Goal: Complete application form

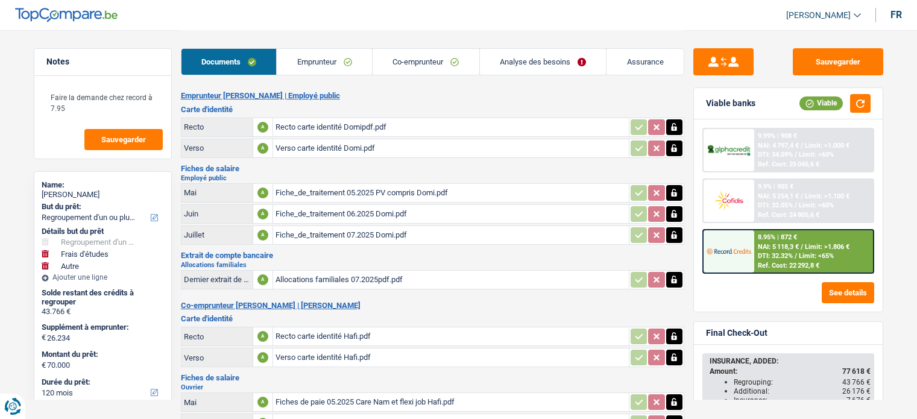
select select "refinancing"
select select "study"
select select "other"
select select "120"
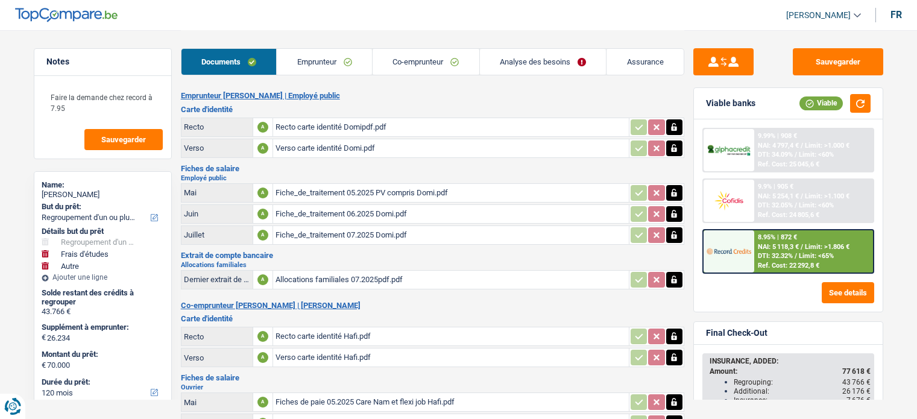
select select "married"
select select "BE"
select select "publicEmployee"
select select "netSalary"
select select "mealVouchers"
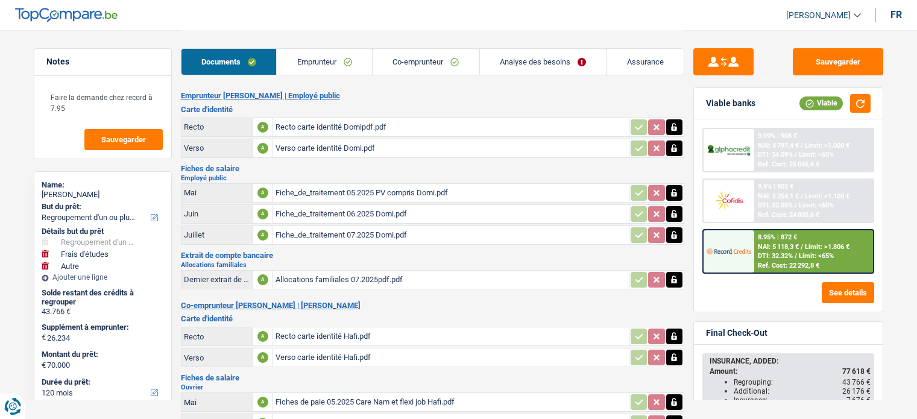
select select "other"
select select "familyAllowances"
select select "BE"
select select "bigCompanies"
click at [315, 63] on link "Emprunteur" at bounding box center [324, 62] width 95 height 26
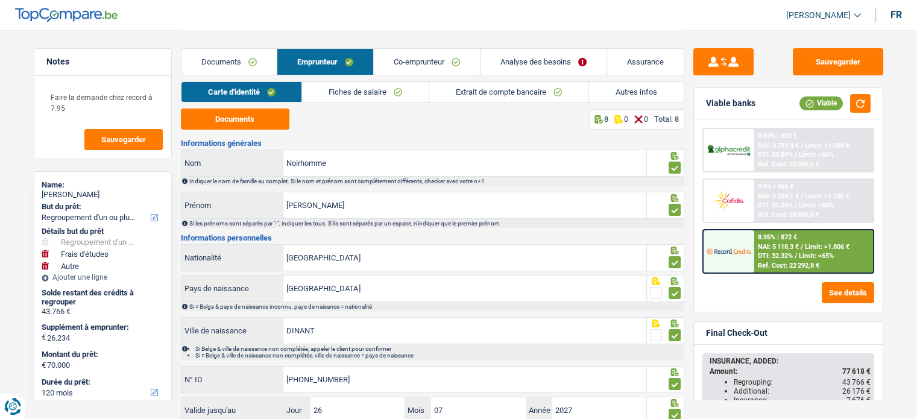
click at [412, 138] on div "Documents 8 0 0 Total: 8 Informations générales Noirhomme Nom Indiquer le nom d…" at bounding box center [433, 288] width 504 height 359
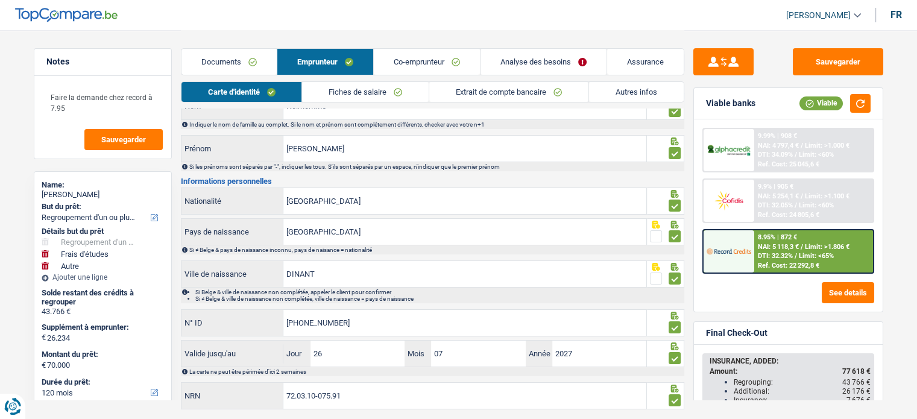
scroll to position [87, 0]
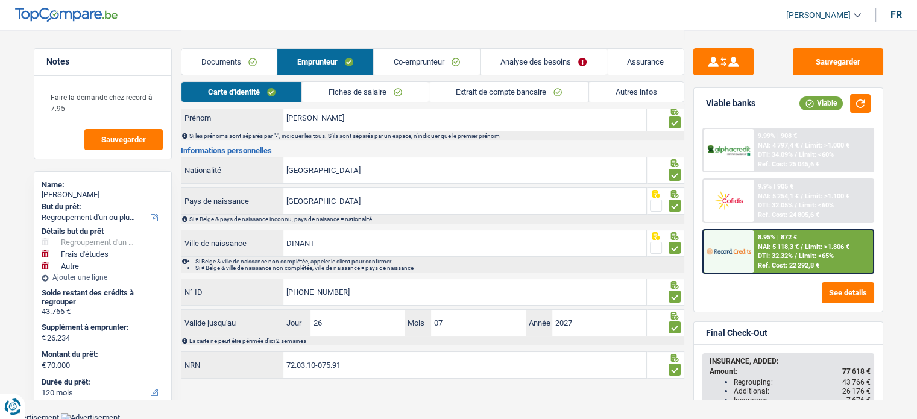
click at [384, 93] on link "Fiches de salaire" at bounding box center [365, 92] width 127 height 20
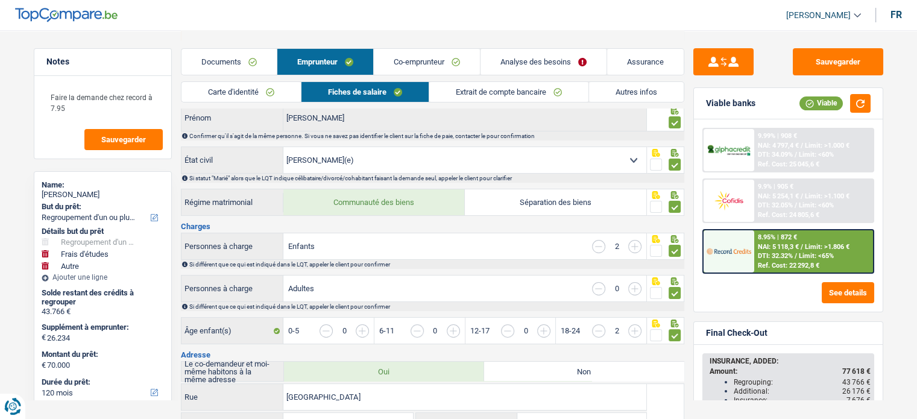
click at [329, 177] on div "Si statut "Marié" alors que le LQT indique célibataire/divorcé/cohabitant faisa…" at bounding box center [436, 178] width 494 height 7
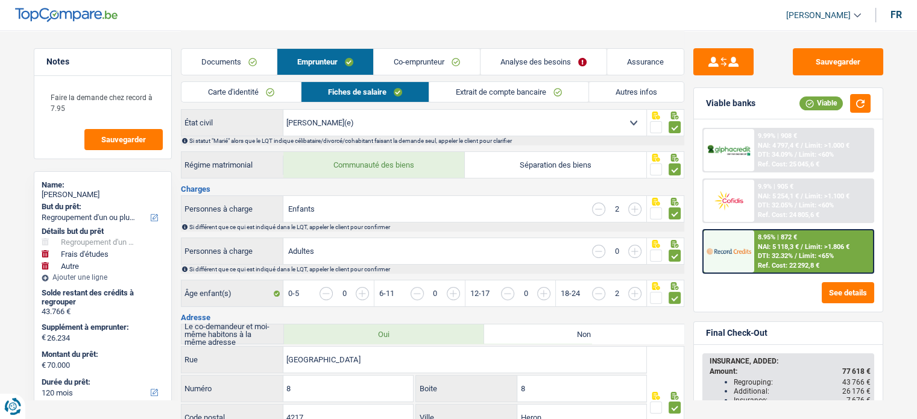
scroll to position [0, 0]
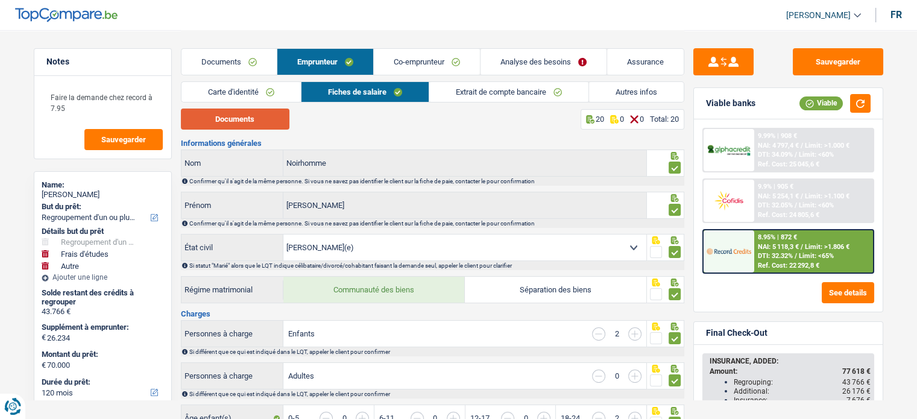
click at [239, 118] on button "Documents" at bounding box center [235, 119] width 109 height 21
click at [92, 195] on div "[PERSON_NAME]" at bounding box center [103, 195] width 122 height 10
copy div "Noirhomme"
click at [321, 121] on div "Documents 20 0 0 Total: 20" at bounding box center [433, 119] width 504 height 21
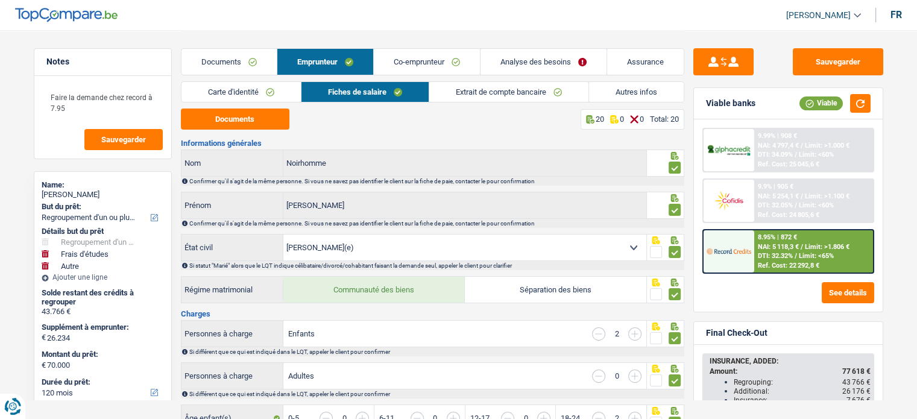
click at [420, 63] on link "Co-emprunteur" at bounding box center [427, 62] width 106 height 26
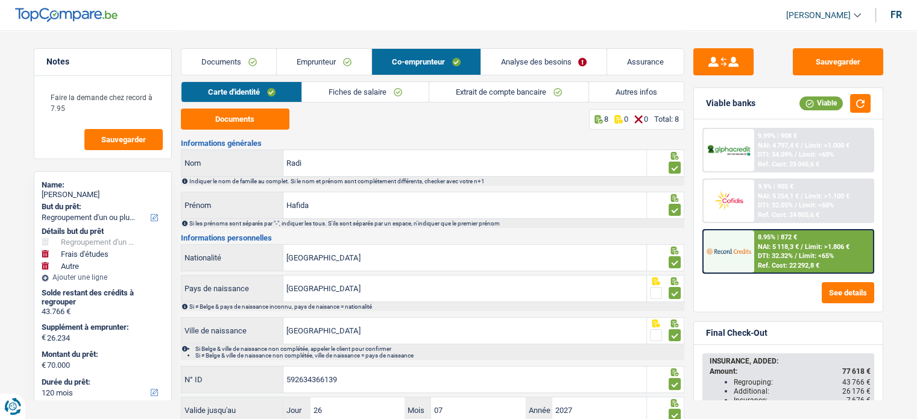
click at [390, 113] on div "Documents 8 0 0 Total: 8" at bounding box center [433, 119] width 504 height 21
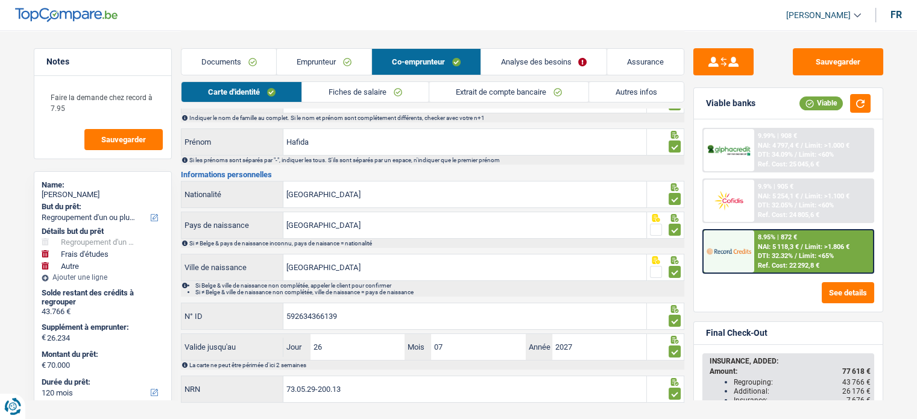
scroll to position [39, 0]
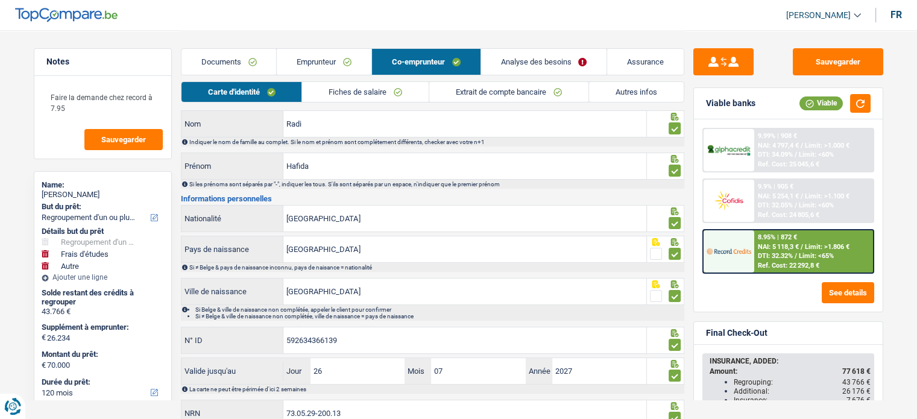
click at [374, 98] on link "Fiches de salaire" at bounding box center [365, 92] width 127 height 20
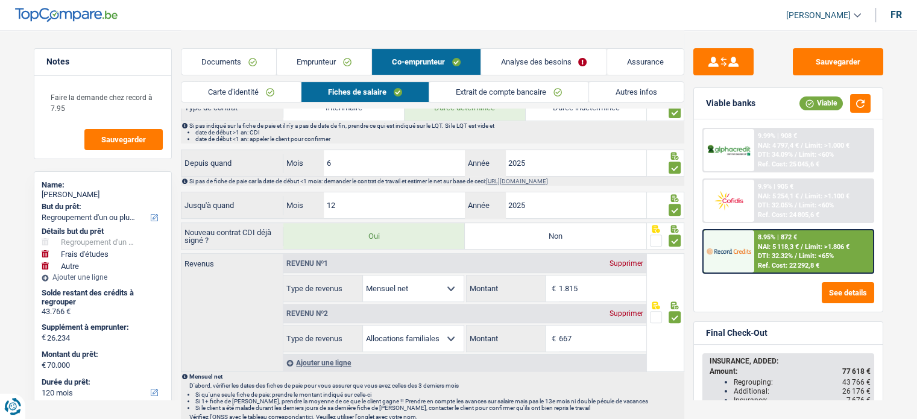
scroll to position [449, 0]
